Goal: Communication & Community: Answer question/provide support

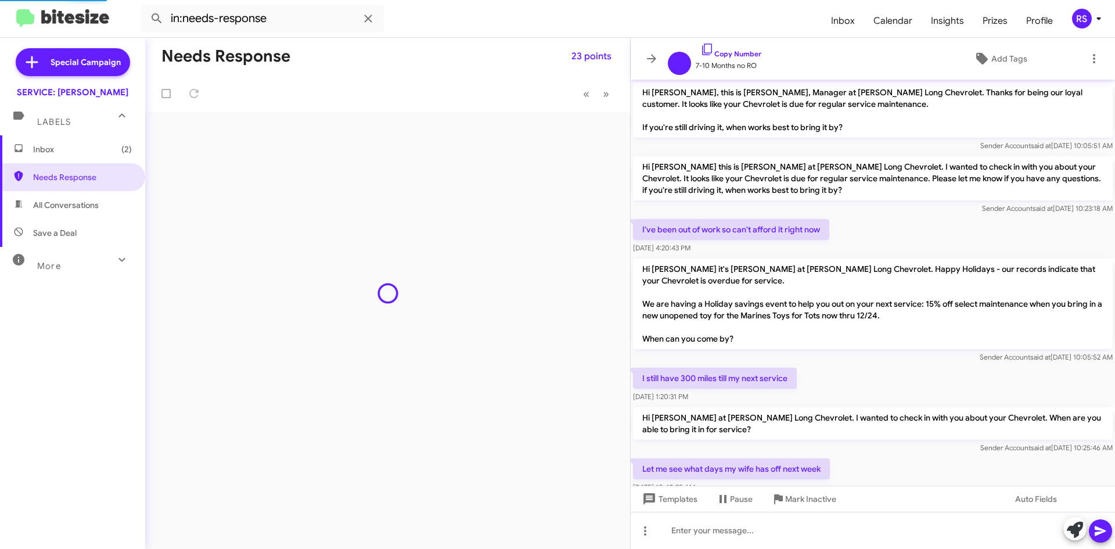
scroll to position [750, 0]
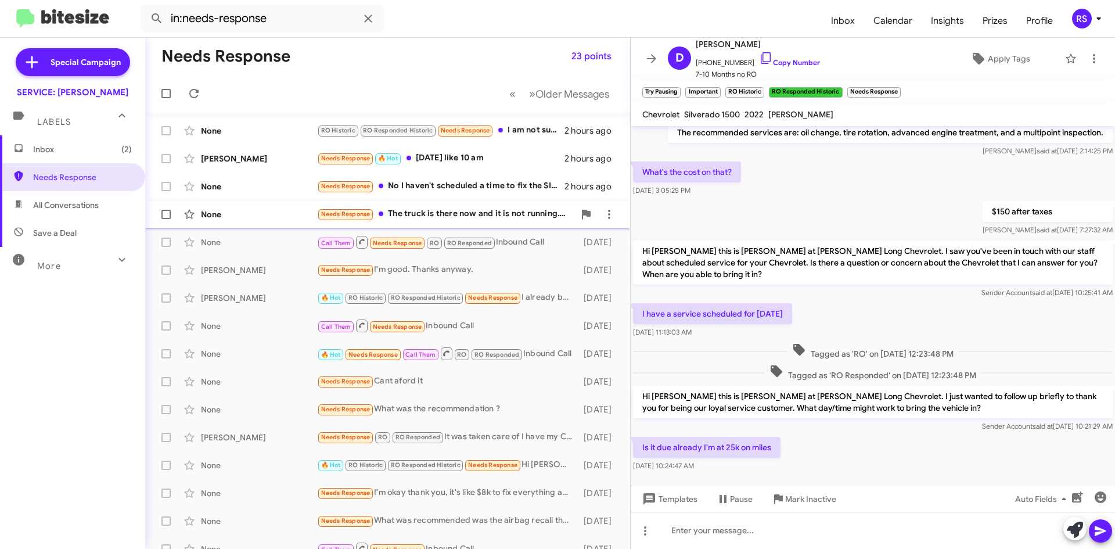
click at [225, 213] on div "None" at bounding box center [259, 215] width 116 height 12
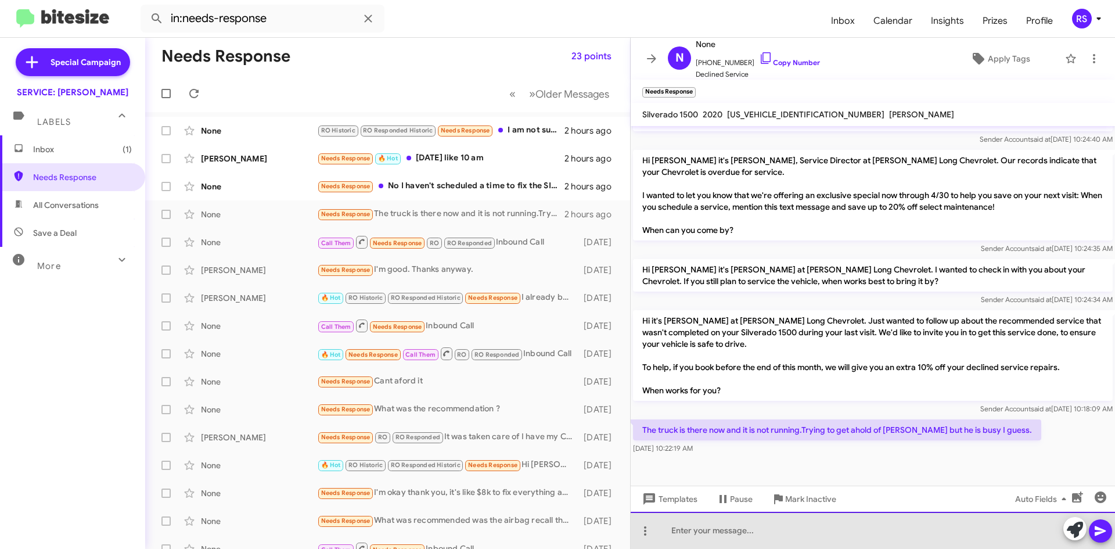
click at [740, 531] on div at bounding box center [873, 530] width 484 height 37
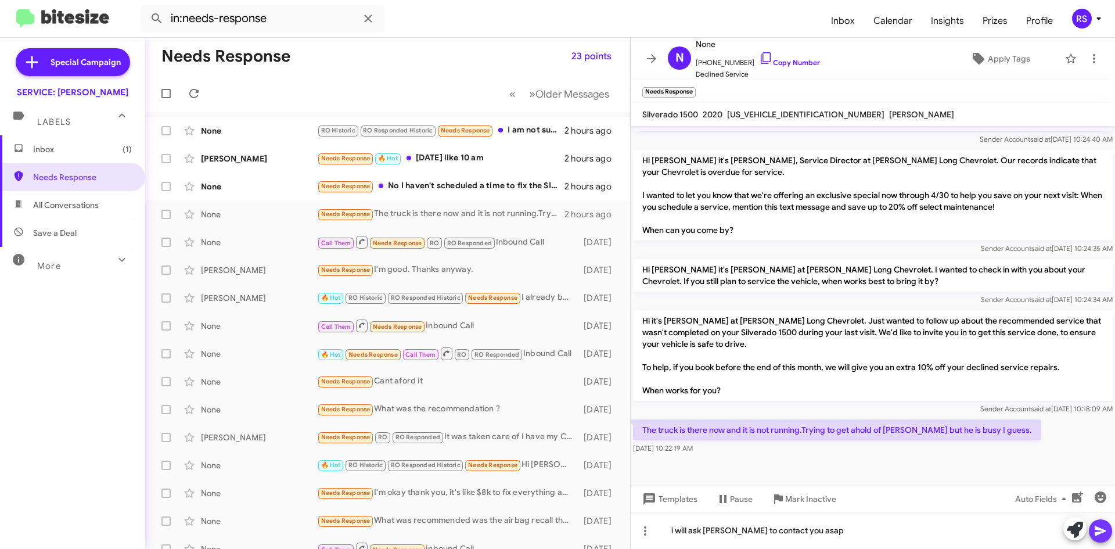
click at [1104, 531] on icon at bounding box center [1100, 531] width 11 height 10
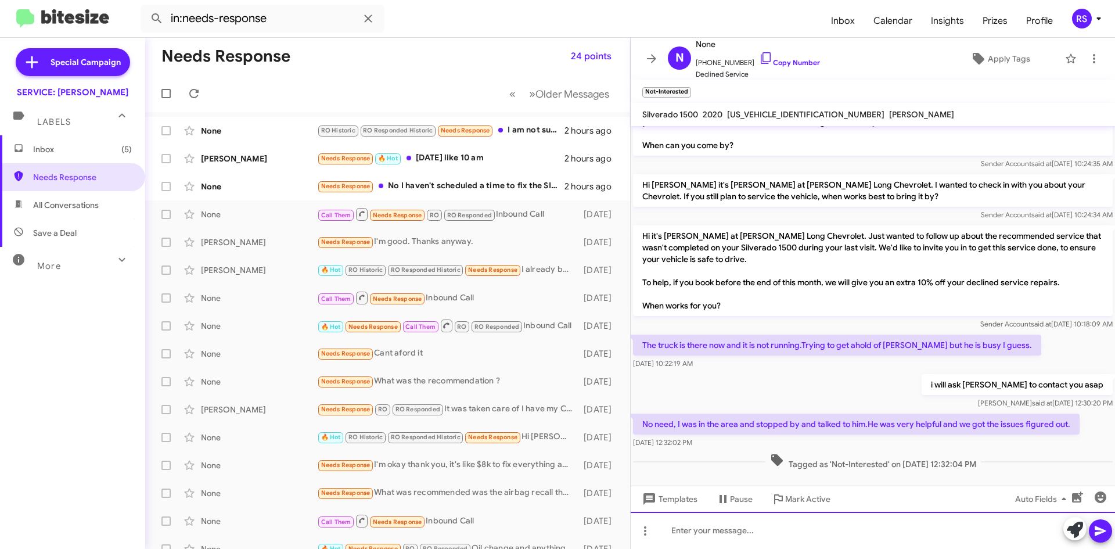
scroll to position [545, 0]
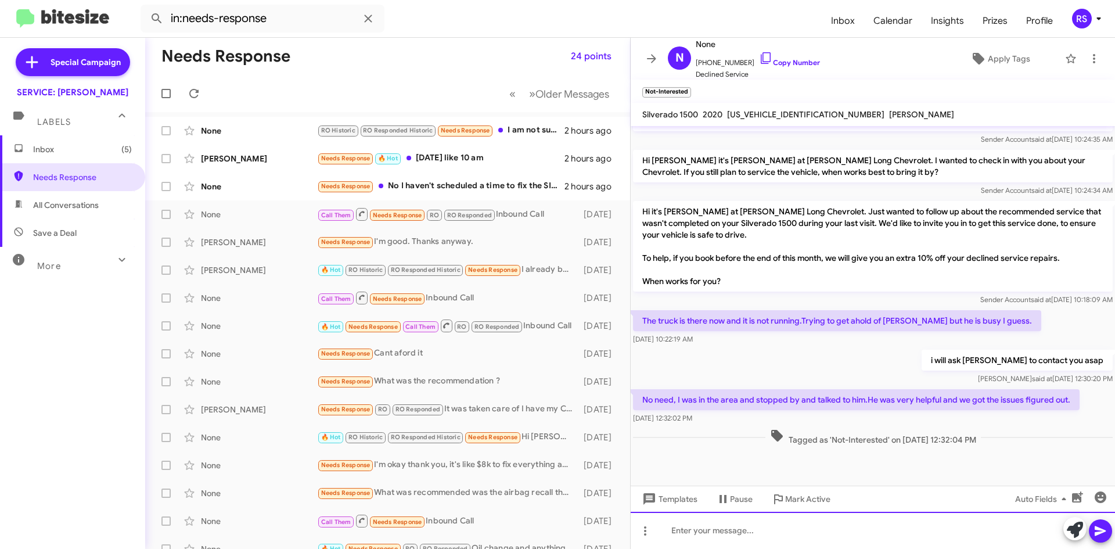
click at [771, 533] on div at bounding box center [873, 530] width 484 height 37
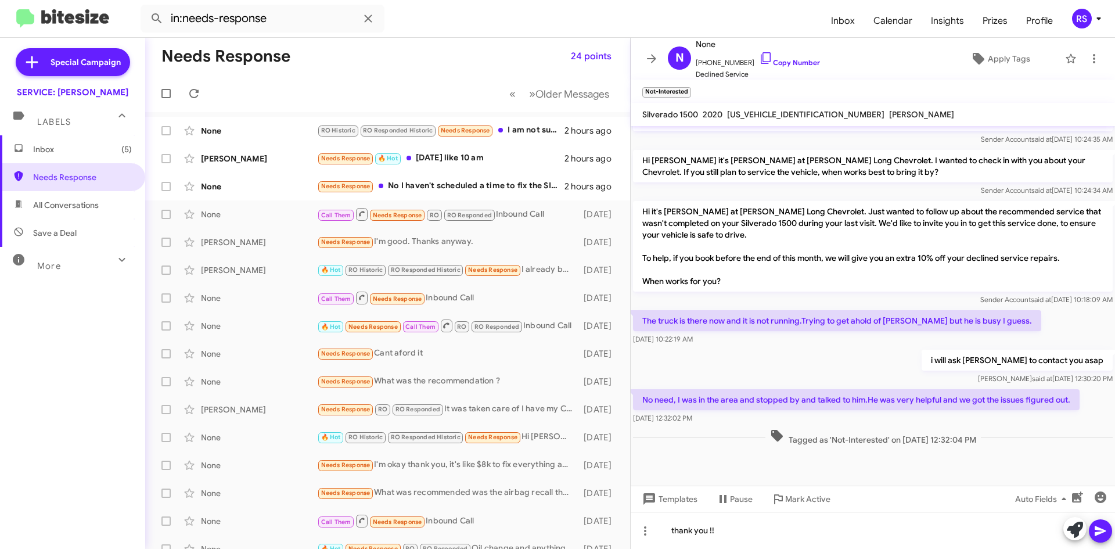
click at [1104, 530] on icon at bounding box center [1100, 531] width 11 height 10
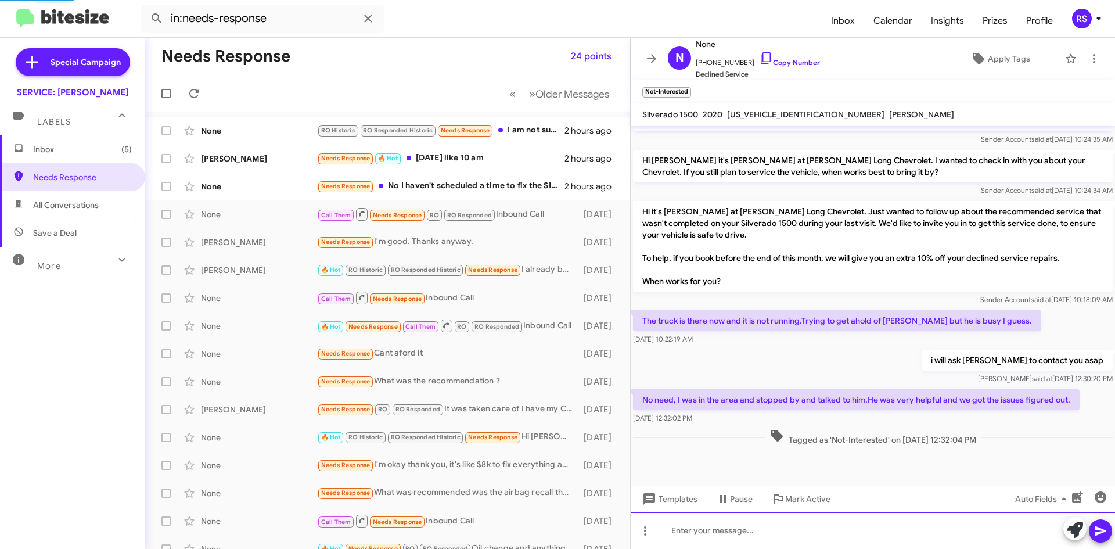
scroll to position [0, 0]
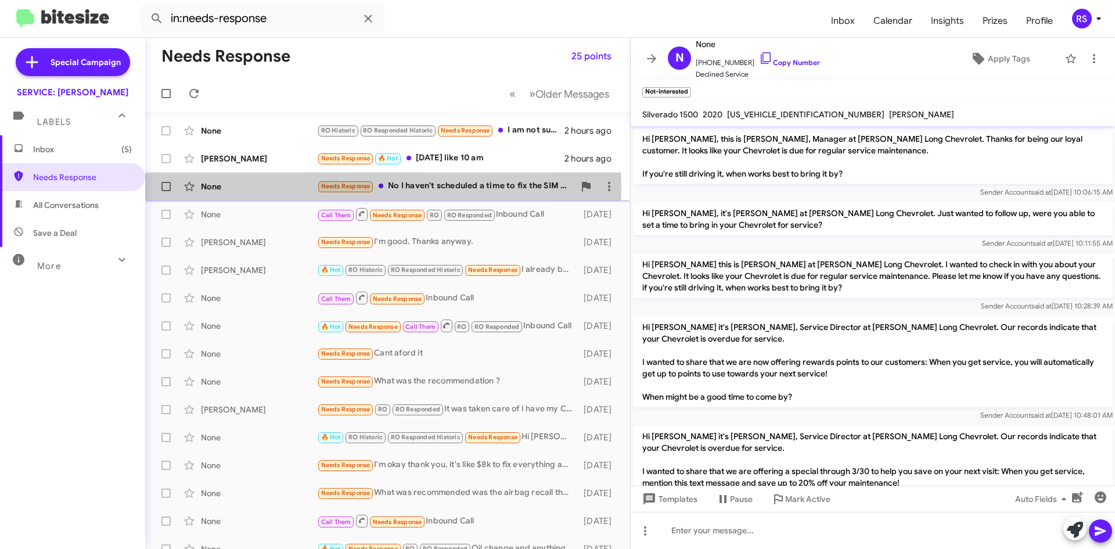
click at [217, 187] on div "None" at bounding box center [259, 187] width 116 height 12
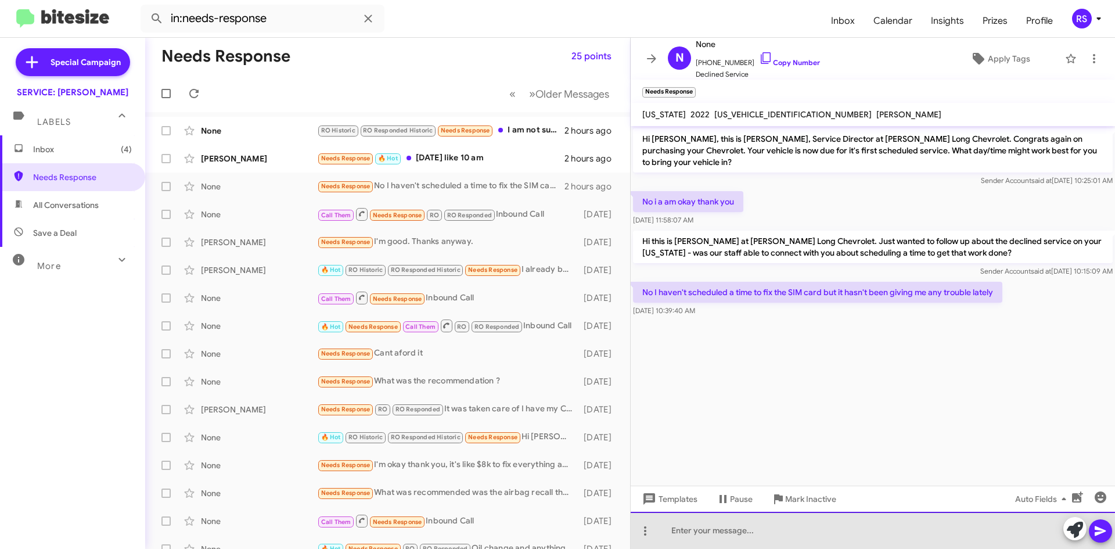
click at [799, 534] on div at bounding box center [873, 530] width 484 height 37
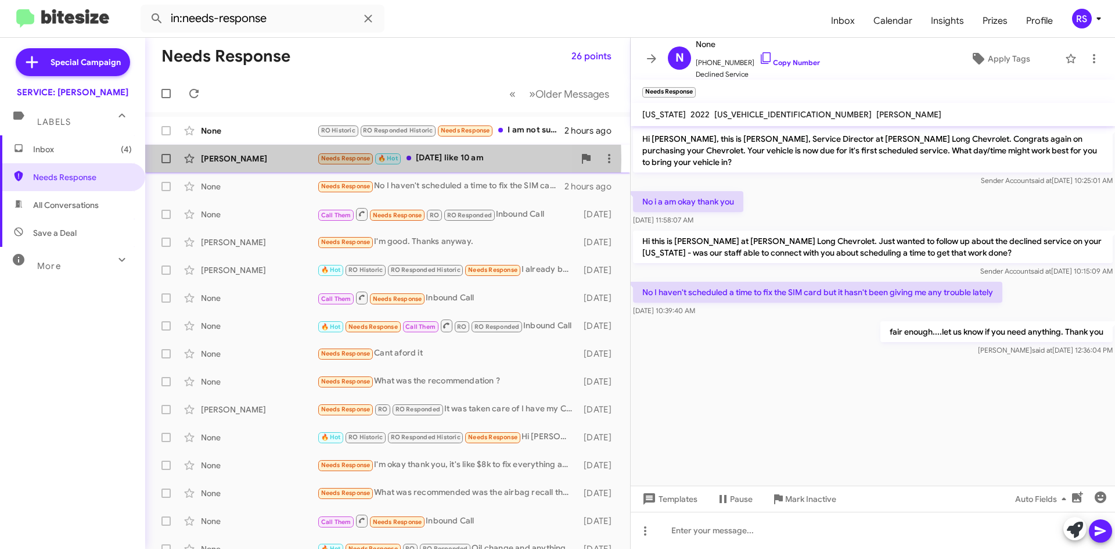
click at [228, 159] on div "[PERSON_NAME]" at bounding box center [259, 159] width 116 height 12
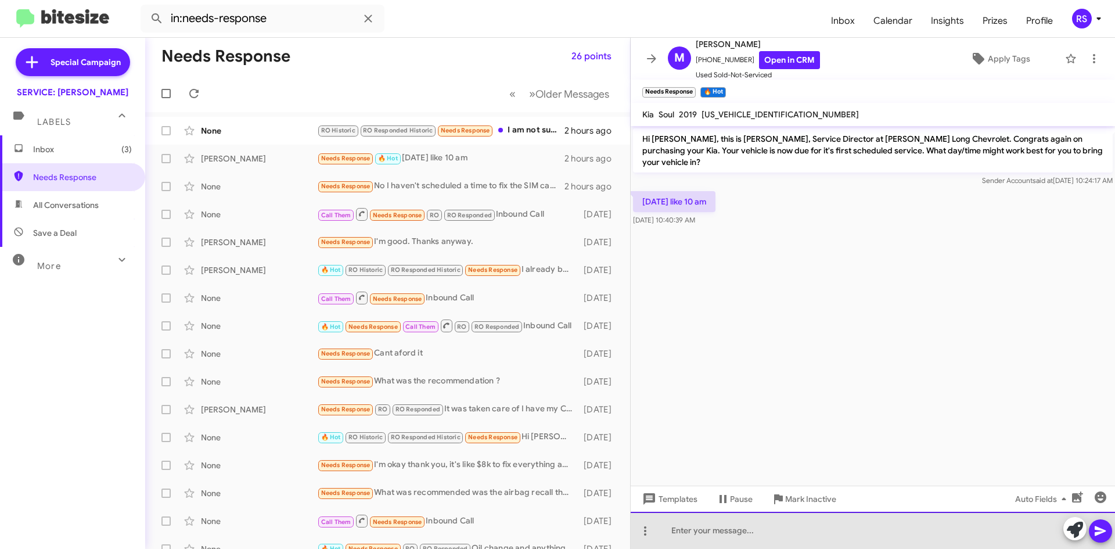
click at [735, 530] on div at bounding box center [873, 530] width 484 height 37
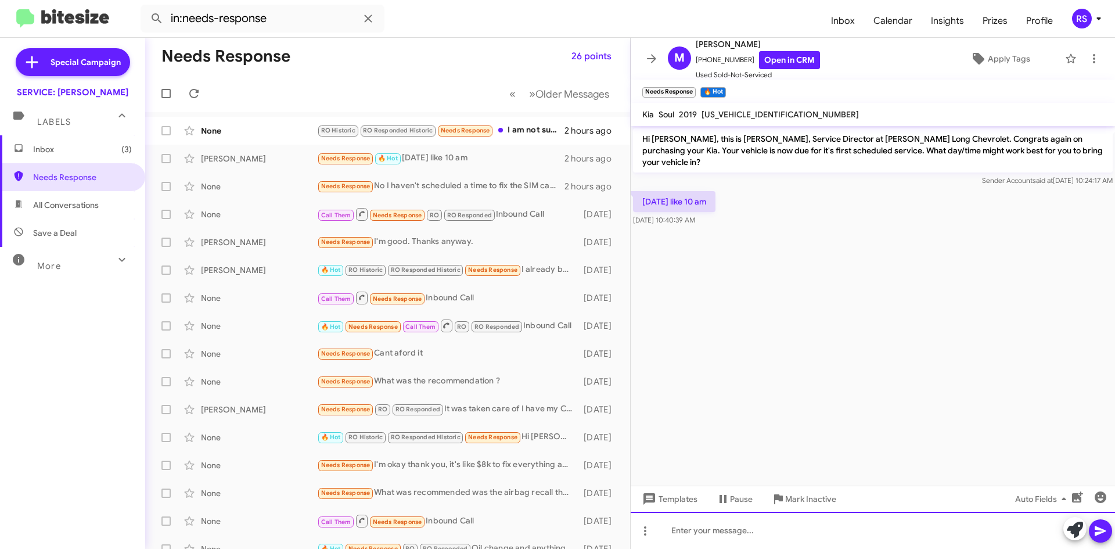
click at [720, 537] on div at bounding box center [873, 530] width 484 height 37
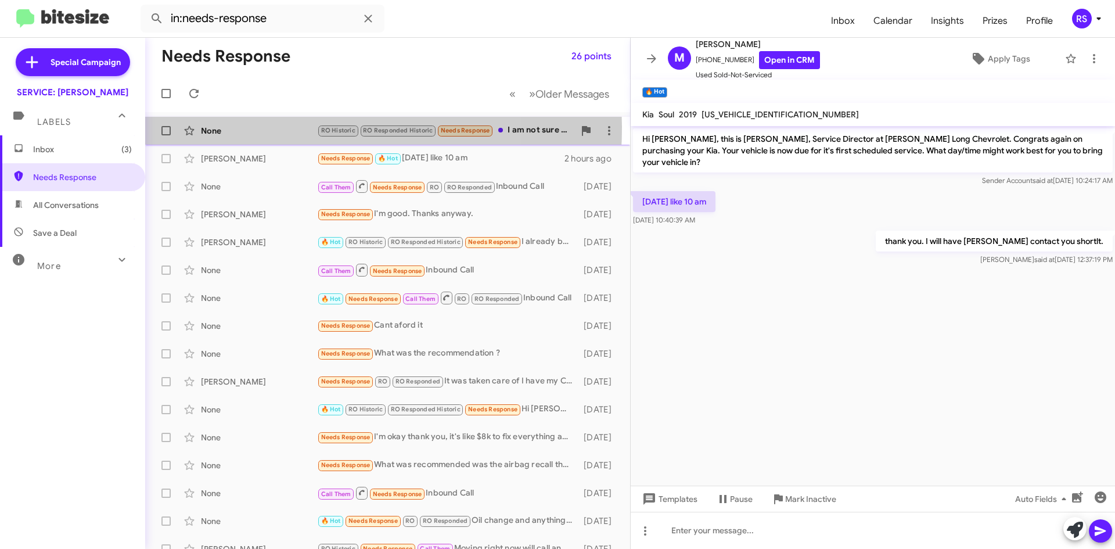
click at [203, 127] on div "None" at bounding box center [259, 131] width 116 height 12
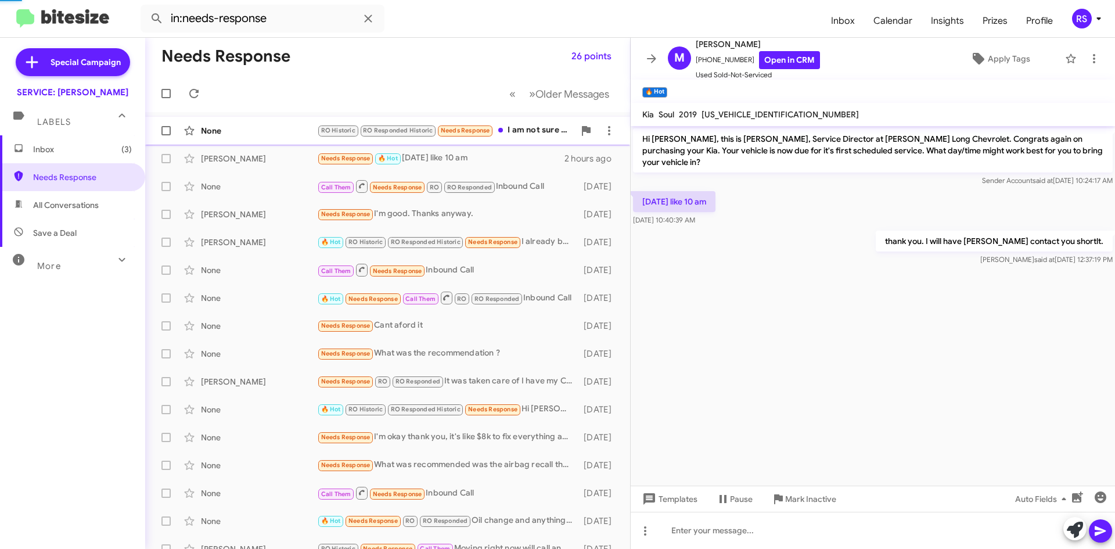
scroll to position [125, 0]
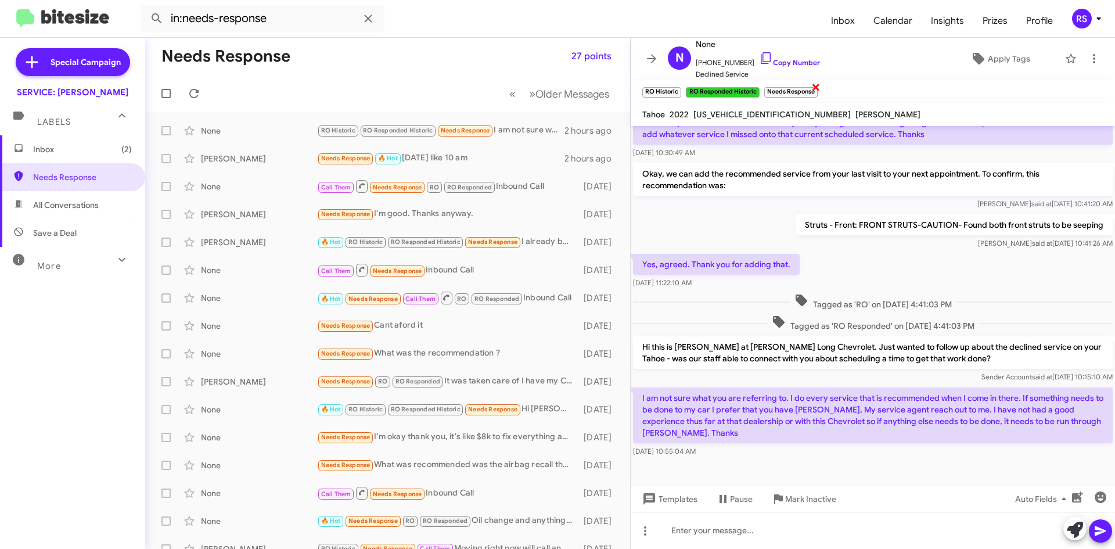
click at [817, 86] on span "×" at bounding box center [815, 87] width 9 height 14
